Goal: Information Seeking & Learning: Compare options

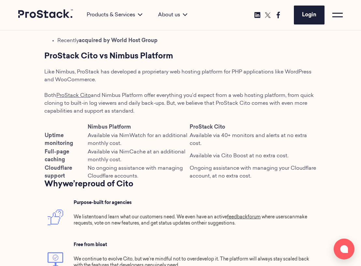
scroll to position [647, 0]
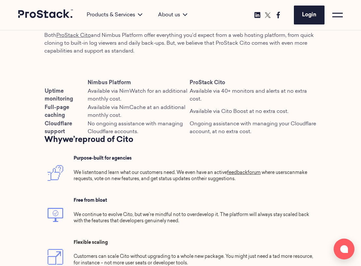
scroll to position [652, 0]
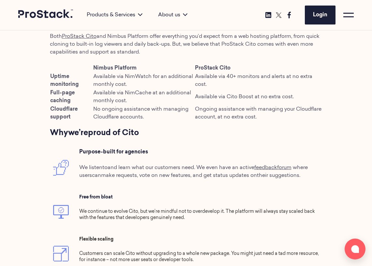
scroll to position [641, 0]
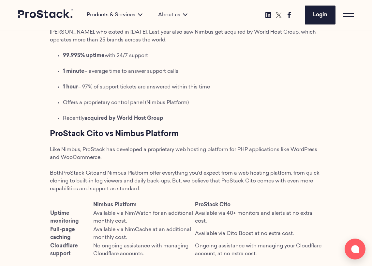
scroll to position [20, 0]
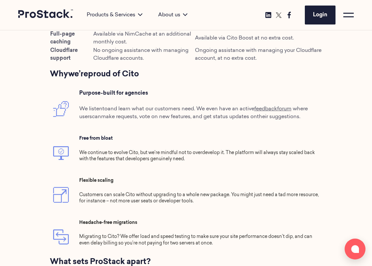
scroll to position [747, 0]
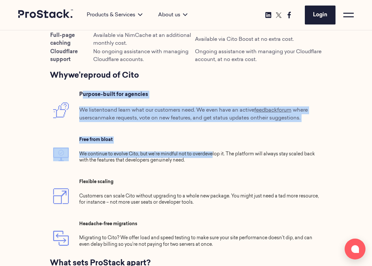
drag, startPoint x: 83, startPoint y: 84, endPoint x: 212, endPoint y: 144, distance: 142.1
click at [212, 144] on tbody "Purpose-built for agencies We listen to and learn what our customers need . We …" at bounding box center [186, 172] width 273 height 171
click at [212, 151] on p "We continue to evolve Cito, but we’re mindful not to overdevelop it. The platfo…" at bounding box center [199, 157] width 240 height 13
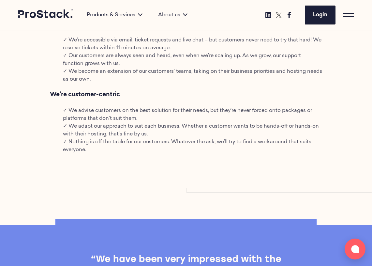
scroll to position [1215, 0]
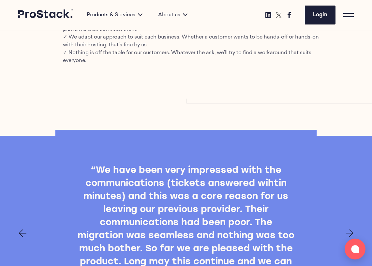
drag, startPoint x: 174, startPoint y: 83, endPoint x: 317, endPoint y: 105, distance: 144.2
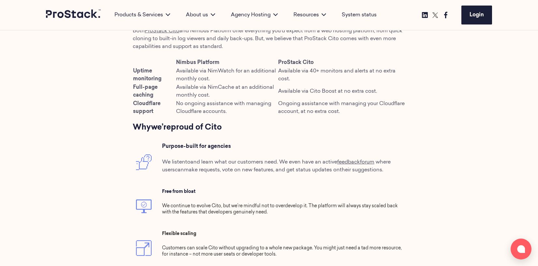
scroll to position [638, 0]
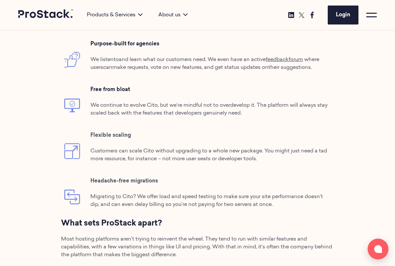
scroll to position [798, 0]
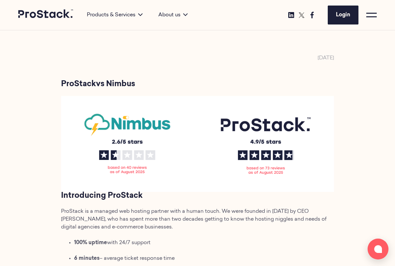
scroll to position [2, 0]
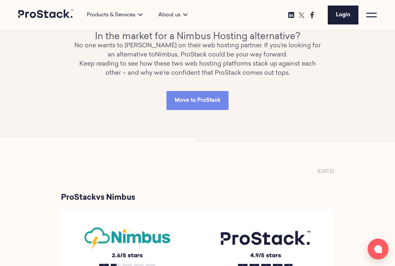
scroll to position [5, 0]
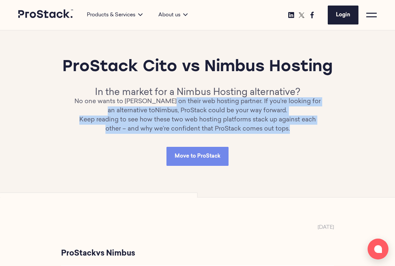
drag, startPoint x: 293, startPoint y: 127, endPoint x: 176, endPoint y: 98, distance: 120.1
click at [176, 98] on div "In the market for a Nimbus Hosting alternative? No one wants to gamble on their…" at bounding box center [197, 111] width 251 height 46
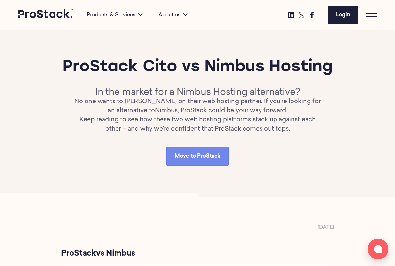
click at [175, 107] on p "No one wants to gamble on their web hosting partner. If you’re looking for an a…" at bounding box center [197, 106] width 251 height 18
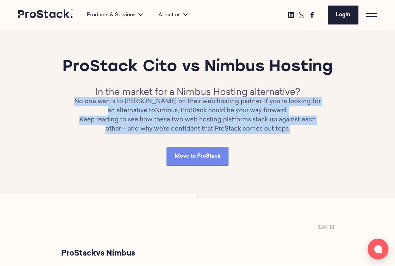
drag, startPoint x: 84, startPoint y: 98, endPoint x: 305, endPoint y: 125, distance: 222.9
click at [305, 125] on div "In the market for a Nimbus Hosting alternative? No one wants to gamble on their…" at bounding box center [197, 111] width 251 height 46
copy div "No one wants to gamble on their web hosting partner. If you’re looking for an a…"
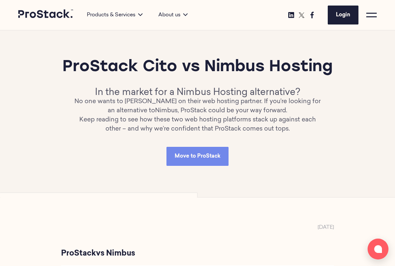
click at [222, 69] on h1 "ProStack Cito vs Nimbus Hosting" at bounding box center [197, 67] width 322 height 21
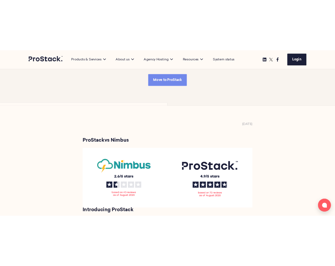
scroll to position [0, 0]
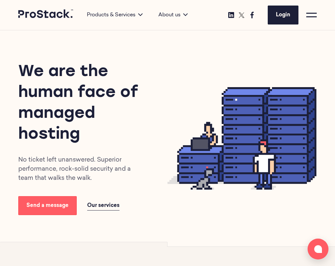
click at [307, 19] on div at bounding box center [311, 15] width 10 height 10
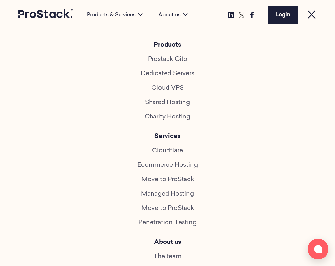
scroll to position [309, 0]
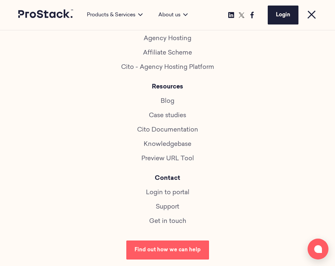
click at [171, 98] on link "Blog" at bounding box center [167, 101] width 14 height 6
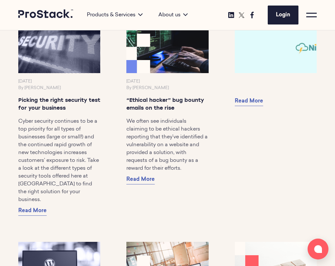
scroll to position [4695, 0]
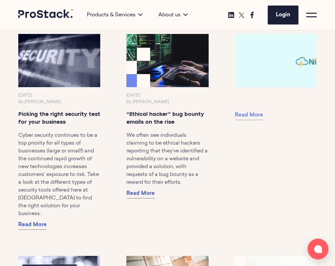
click at [255, 118] on span "Read More" at bounding box center [248, 114] width 28 height 5
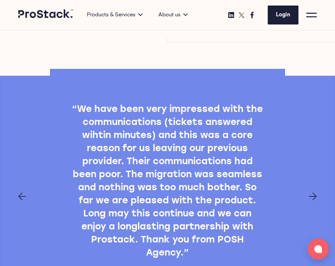
scroll to position [1343, 0]
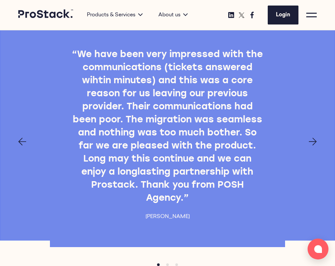
click at [319, 138] on div at bounding box center [167, 142] width 335 height 8
click at [318, 138] on div at bounding box center [167, 142] width 335 height 8
click at [314, 138] on icon "Next page" at bounding box center [312, 142] width 8 height 8
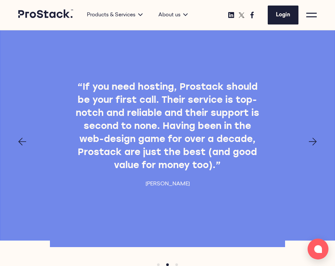
click at [314, 138] on icon "Next page" at bounding box center [312, 142] width 8 height 8
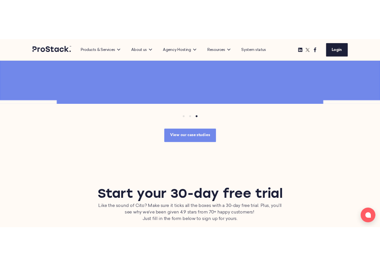
scroll to position [1432, 0]
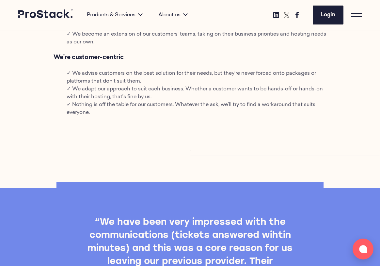
scroll to position [1208, 0]
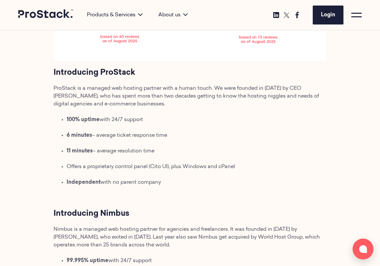
scroll to position [303, 0]
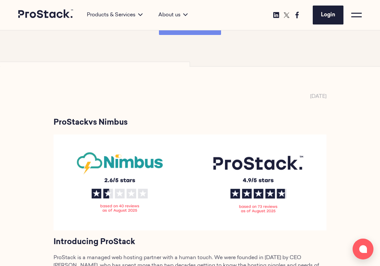
scroll to position [183, 0]
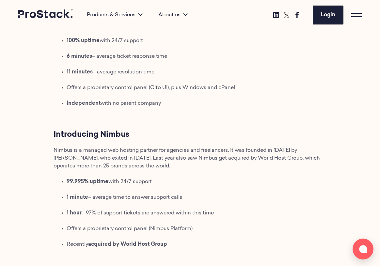
scroll to position [359, 0]
